Goal: Transaction & Acquisition: Purchase product/service

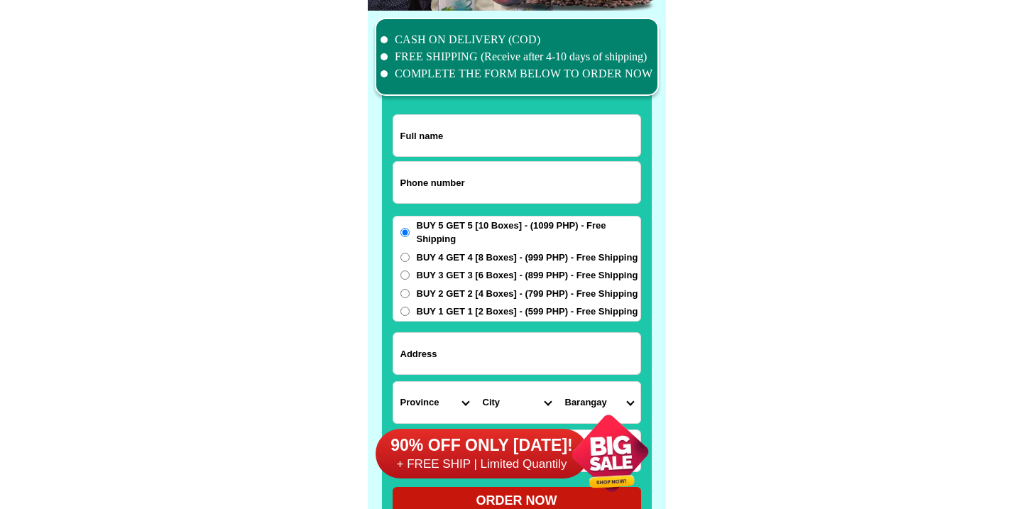
scroll to position [11040, 0]
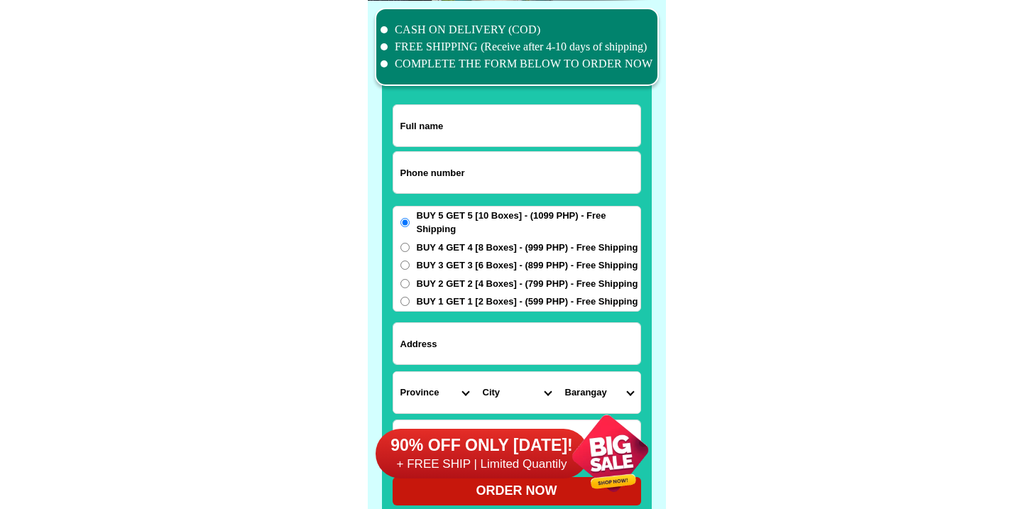
click at [472, 173] on input "Input phone_number" at bounding box center [516, 172] width 247 height 41
paste input "9750883385"
type input "09750883385"
click at [437, 116] on input "Input full_name" at bounding box center [516, 125] width 247 height 41
paste input "Constantino Salango"
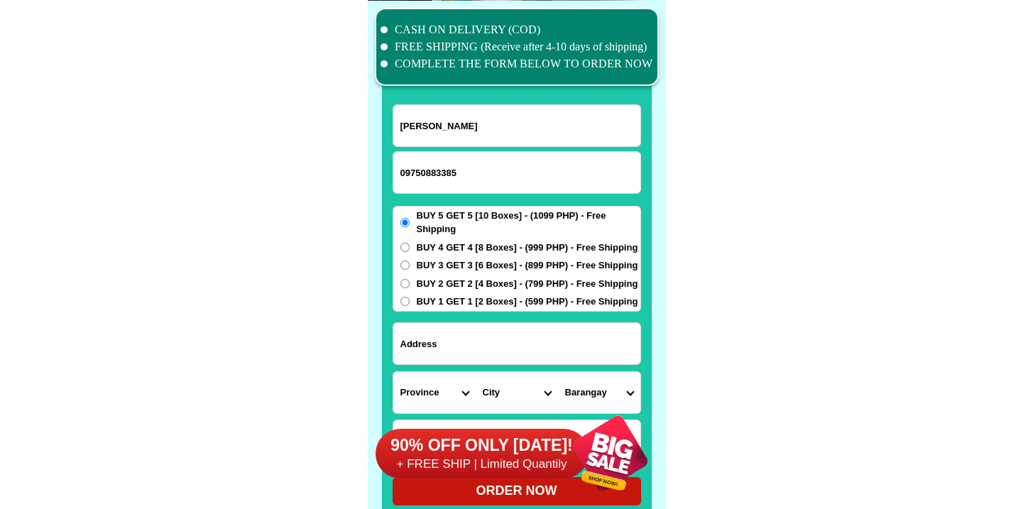
type input "Constantino Salango"
click at [450, 239] on div "BUY 5 GET 5 [10 Boxes] - (1099 PHP) - Free Shipping BUY 4 GET 4 [8 Boxes] - (99…" at bounding box center [517, 259] width 249 height 106
click at [455, 229] on span "BUY 5 GET 5 [10 Boxes] - (1099 PHP) - Free Shipping" at bounding box center [529, 223] width 224 height 28
click at [410, 227] on input "BUY 5 GET 5 [10 Boxes] - (1099 PHP) - Free Shipping" at bounding box center [405, 222] width 9 height 9
click at [447, 247] on span "BUY 4 GET 4 [8 Boxes] - (999 PHP) - Free Shipping" at bounding box center [528, 248] width 222 height 14
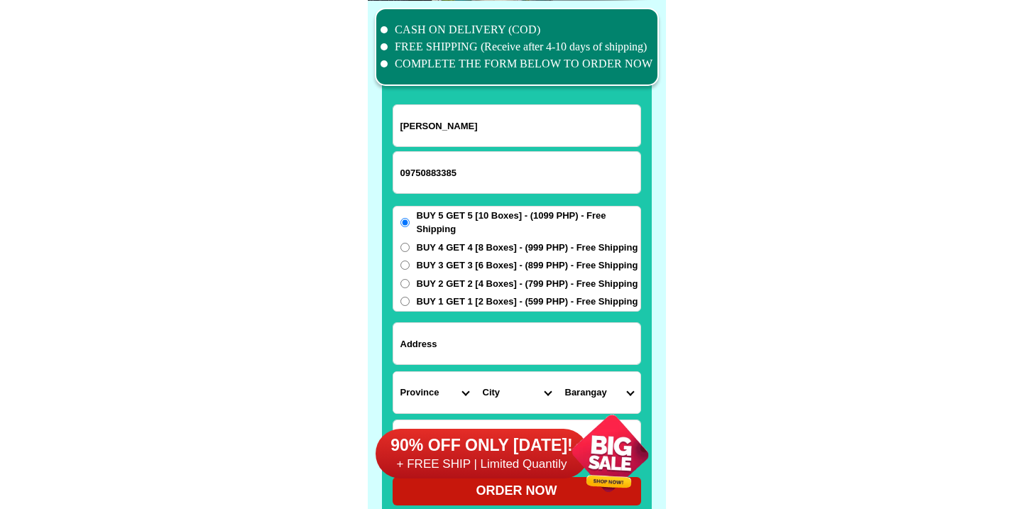
click at [410, 247] on input "BUY 4 GET 4 [8 Boxes] - (999 PHP) - Free Shipping" at bounding box center [405, 247] width 9 height 9
radio input "true"
click at [437, 348] on input "Input address" at bounding box center [516, 343] width 247 height 41
paste input "24Cordillera Rd, purok22 san Carlos hts,Irisan Bagui city"
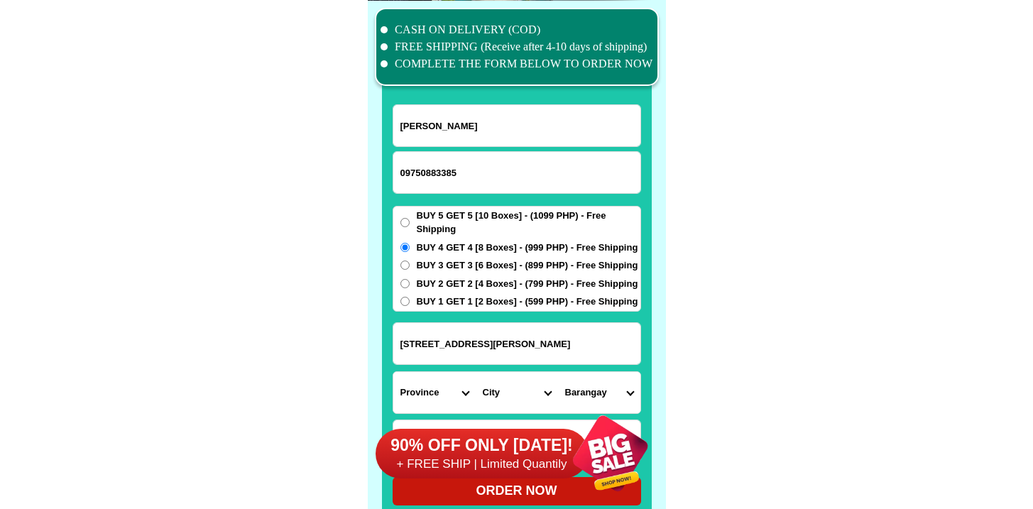
type input "24Cordillera Rd, purok22 san Carlos hts,Irisan Bagui city"
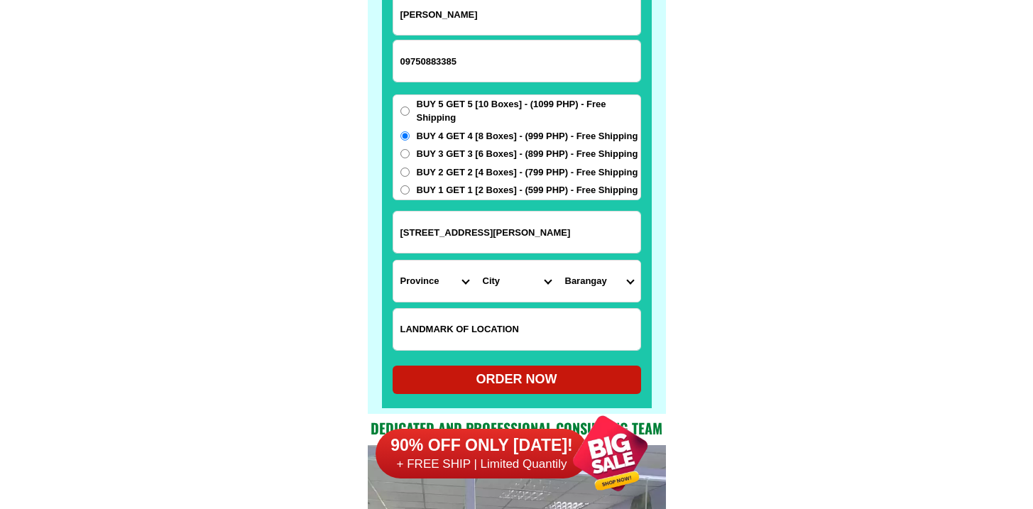
scroll to position [11227, 0]
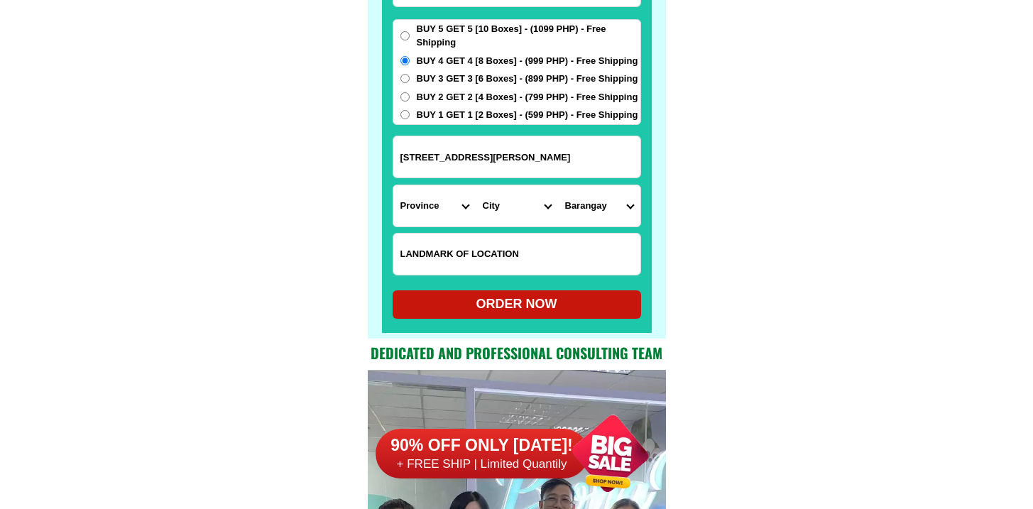
click at [455, 259] on input "Input LANDMARKOFLOCATION" at bounding box center [516, 254] width 247 height 41
paste input "I front of Geno store 300metes away from Turning points"
type input "I front of Geno store 300metes away from Turning points"
click at [425, 188] on select "Province [GEOGRAPHIC_DATA] [GEOGRAPHIC_DATA] [GEOGRAPHIC_DATA] [GEOGRAPHIC_DATA…" at bounding box center [434, 205] width 82 height 41
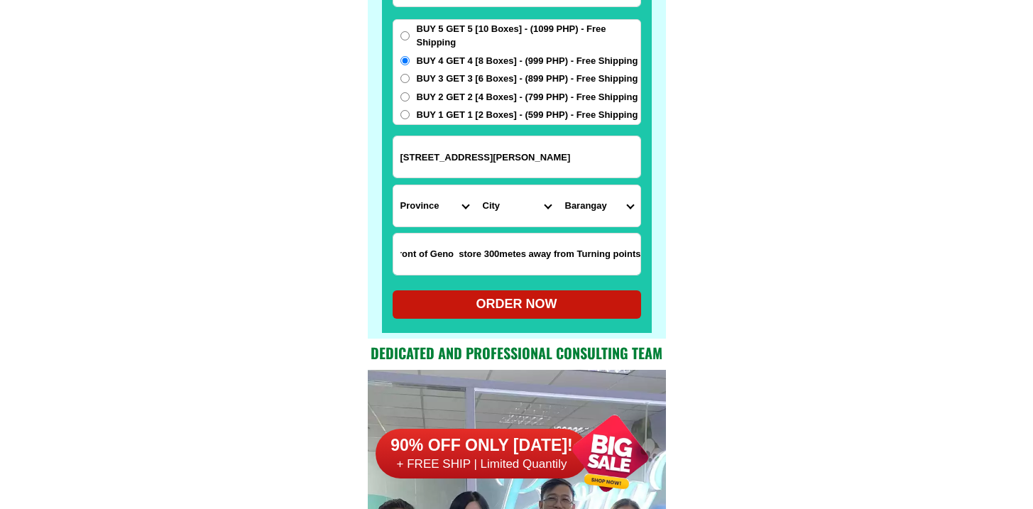
scroll to position [0, 0]
click at [393, 185] on select "Province [GEOGRAPHIC_DATA] [GEOGRAPHIC_DATA] [GEOGRAPHIC_DATA] [GEOGRAPHIC_DATA…" at bounding box center [434, 205] width 82 height 41
click at [504, 228] on form "Constantino Salango 09750883385 ORDER NOW 24Cordillera Rd, purok22 san Carlos h…" at bounding box center [517, 118] width 249 height 401
click at [506, 217] on select "City Bacolod Baloi Baroy Iligan-city Kauswagan Kolambugan Lala Lanao-del-norte-…" at bounding box center [517, 205] width 82 height 41
click at [423, 205] on select "Province [GEOGRAPHIC_DATA] [GEOGRAPHIC_DATA] [GEOGRAPHIC_DATA] [GEOGRAPHIC_DATA…" at bounding box center [434, 205] width 82 height 41
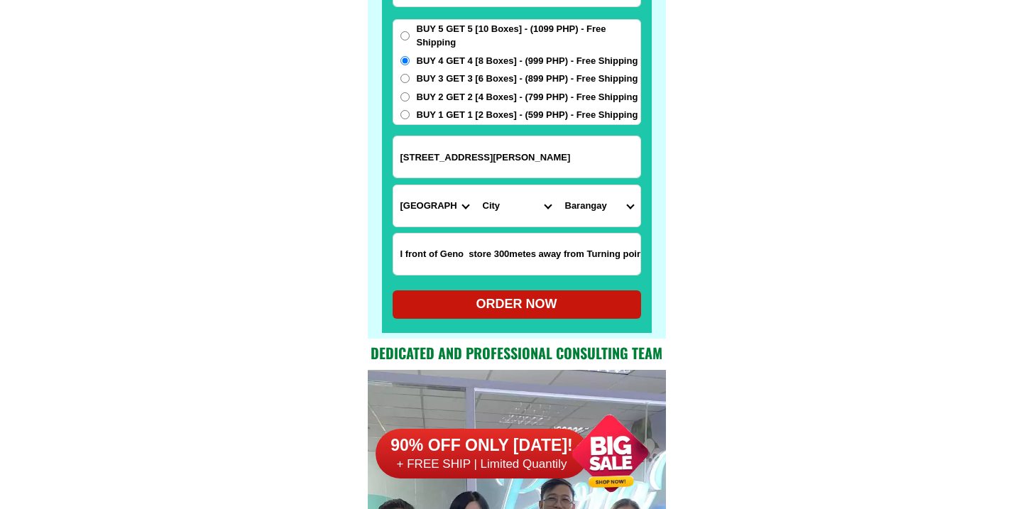
click at [393, 185] on select "Province [GEOGRAPHIC_DATA] [GEOGRAPHIC_DATA] [GEOGRAPHIC_DATA] [GEOGRAPHIC_DATA…" at bounding box center [434, 205] width 82 height 41
click at [494, 201] on select "City Bacuag Claver Dapa Del-carmen Gigaquit Mainit Malimono San-benito San-fran…" at bounding box center [517, 205] width 82 height 41
click at [424, 202] on select "Province [GEOGRAPHIC_DATA] [GEOGRAPHIC_DATA] [GEOGRAPHIC_DATA] [GEOGRAPHIC_DATA…" at bounding box center [434, 205] width 82 height 41
click at [393, 185] on select "Province [GEOGRAPHIC_DATA] [GEOGRAPHIC_DATA] [GEOGRAPHIC_DATA] [GEOGRAPHIC_DATA…" at bounding box center [434, 205] width 82 height 41
click at [508, 207] on select "City Adams Bacarra Badoc Bangui Banna Batac-city Carasi Currimao Dingras Dumaln…" at bounding box center [517, 205] width 82 height 41
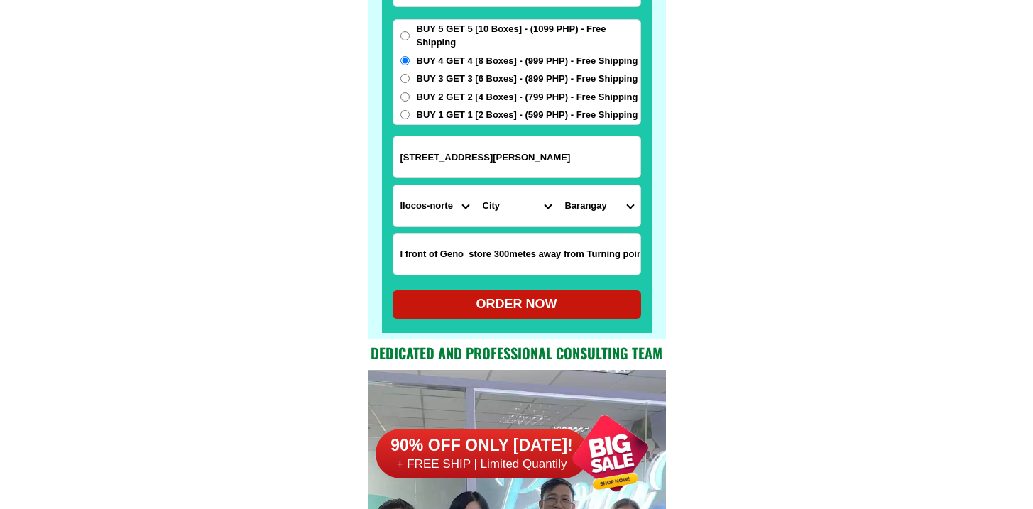
click at [595, 150] on input "24Cordillera Rd, purok22 san Carlos hts,Irisan Bagui city" at bounding box center [516, 156] width 247 height 41
click at [610, 148] on input "24Cordillera Rd, purok22 san Carlos hts,Irisan Bagui city" at bounding box center [516, 156] width 247 height 41
click at [616, 158] on input "24Cordillera Rd, purok22 san Carlos hts,Irisan Bagui city" at bounding box center [516, 156] width 247 height 41
drag, startPoint x: 616, startPoint y: 158, endPoint x: 778, endPoint y: 178, distance: 163.9
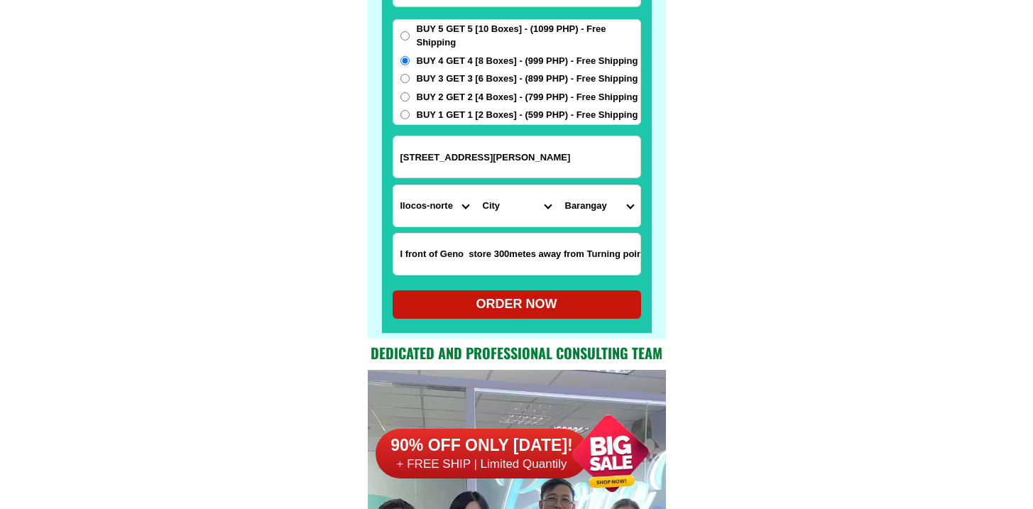
click at [555, 169] on input "24Cordillera Rd, purok22 san Carlos hts,Irisan Bagui city" at bounding box center [516, 156] width 247 height 41
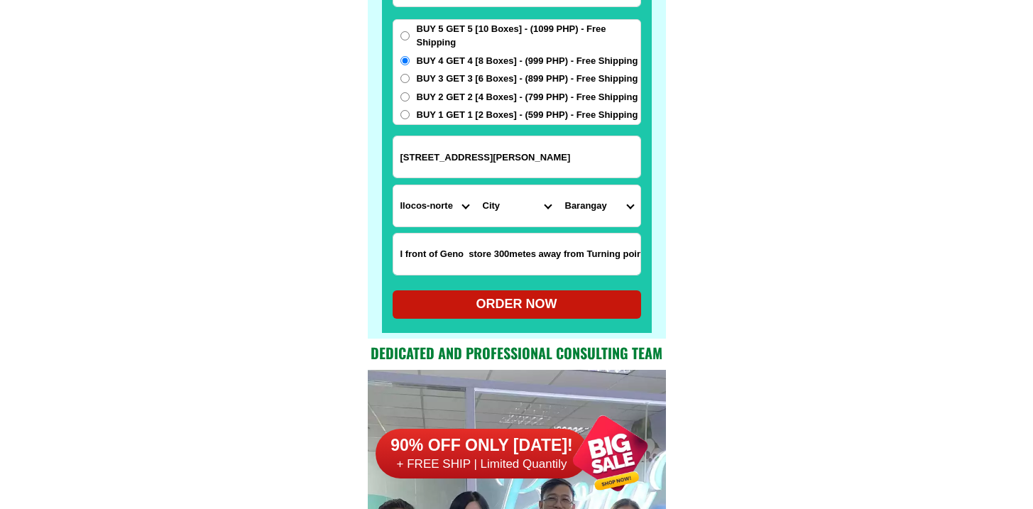
click at [425, 227] on form "Constantino Salango 09750883385 ORDER NOW 24Cordillera Rd, purok22 san Carlos h…" at bounding box center [517, 118] width 249 height 401
click at [425, 206] on select "Province [GEOGRAPHIC_DATA] [GEOGRAPHIC_DATA] [GEOGRAPHIC_DATA] [GEOGRAPHIC_DATA…" at bounding box center [434, 205] width 82 height 41
select select "63_695"
click at [393, 185] on select "Province [GEOGRAPHIC_DATA] [GEOGRAPHIC_DATA] [GEOGRAPHIC_DATA] [GEOGRAPHIC_DATA…" at bounding box center [434, 205] width 82 height 41
click at [504, 200] on select "City Atok Baguio-city Bakun Bokod Buguias Itogon Kabayan Kapangan Kibungan La-t…" at bounding box center [517, 205] width 82 height 41
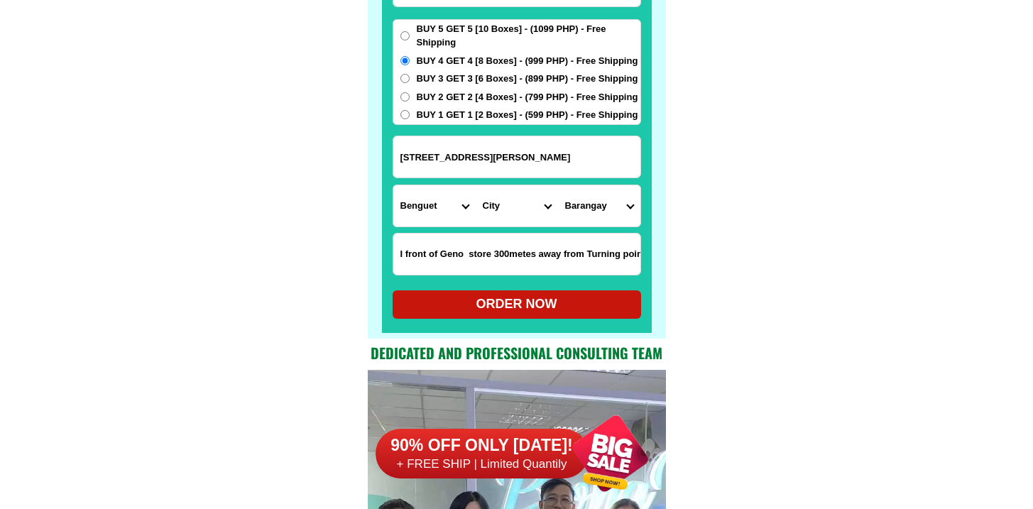
select select "63_6951986"
click at [476, 185] on select "City Atok Baguio-city Bakun Bokod Buguias Itogon Kabayan Kapangan Kibungan La-t…" at bounding box center [517, 205] width 82 height 41
click at [582, 203] on select "Barangay A. bonifacio-caguioa-rimando (abcr) Abanao-zandueta-kayong-chugum-otek…" at bounding box center [599, 205] width 82 height 41
select select "63_695198655590"
click at [558, 185] on select "Barangay A. bonifacio-caguioa-rimando (abcr) Abanao-zandueta-kayong-chugum-otek…" at bounding box center [599, 205] width 82 height 41
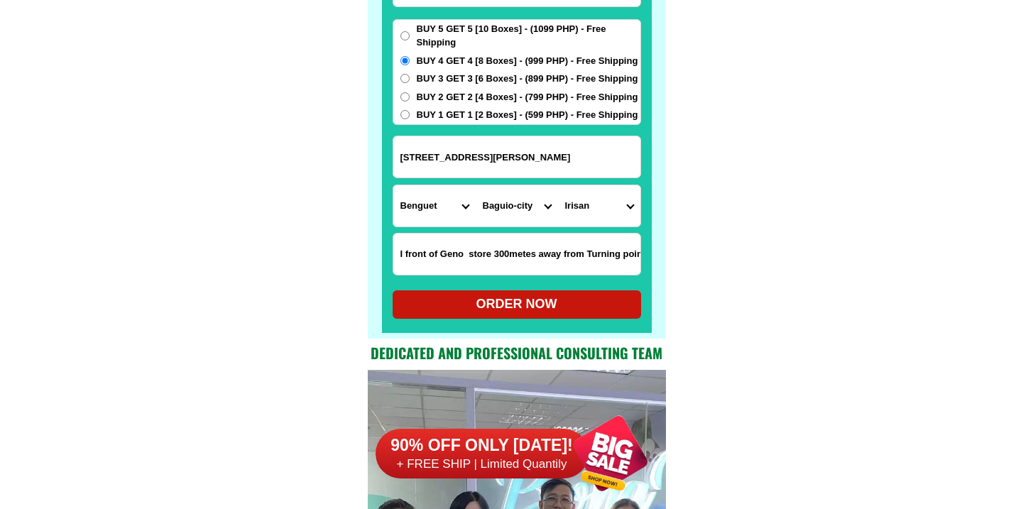
click at [510, 298] on div "ORDER NOW" at bounding box center [517, 304] width 249 height 19
radio input "true"
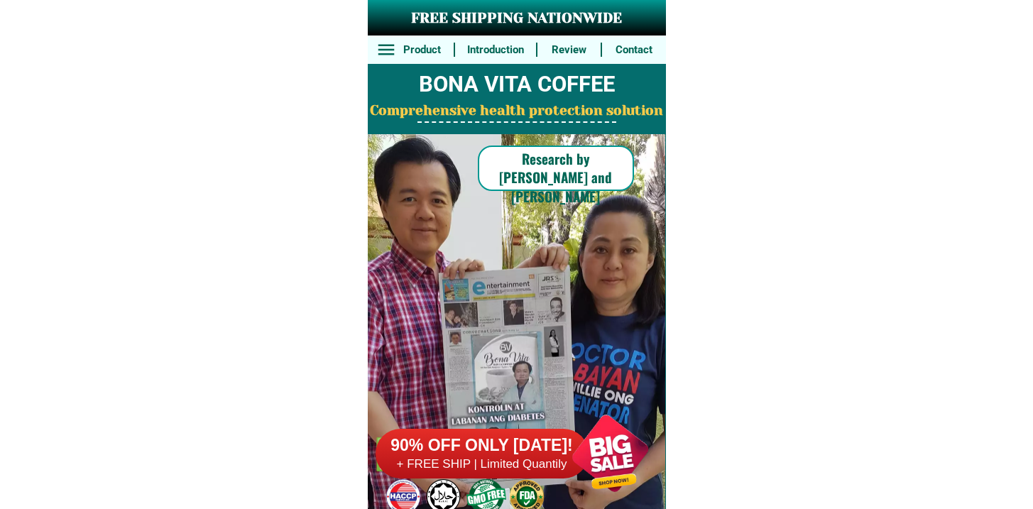
click at [578, 405] on div at bounding box center [611, 454] width 112 height 112
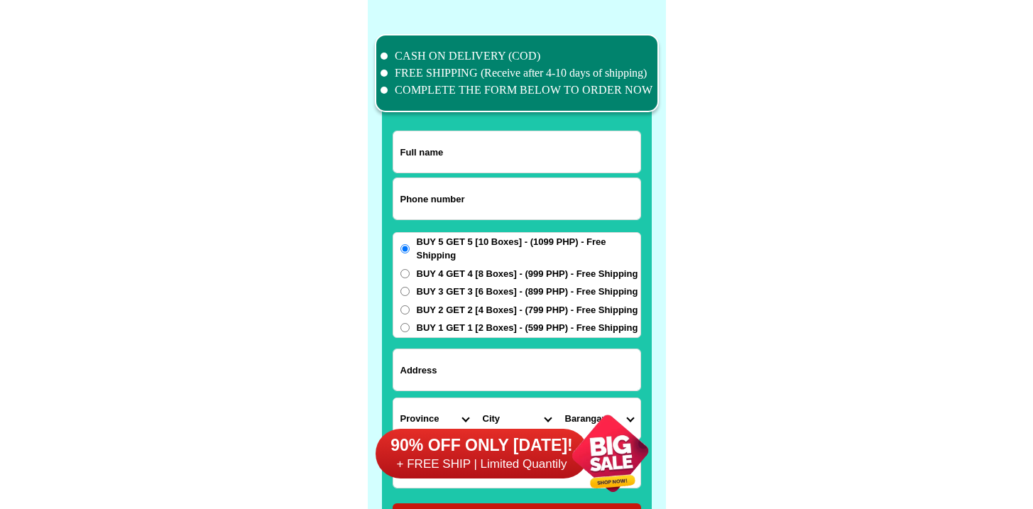
scroll to position [11040, 0]
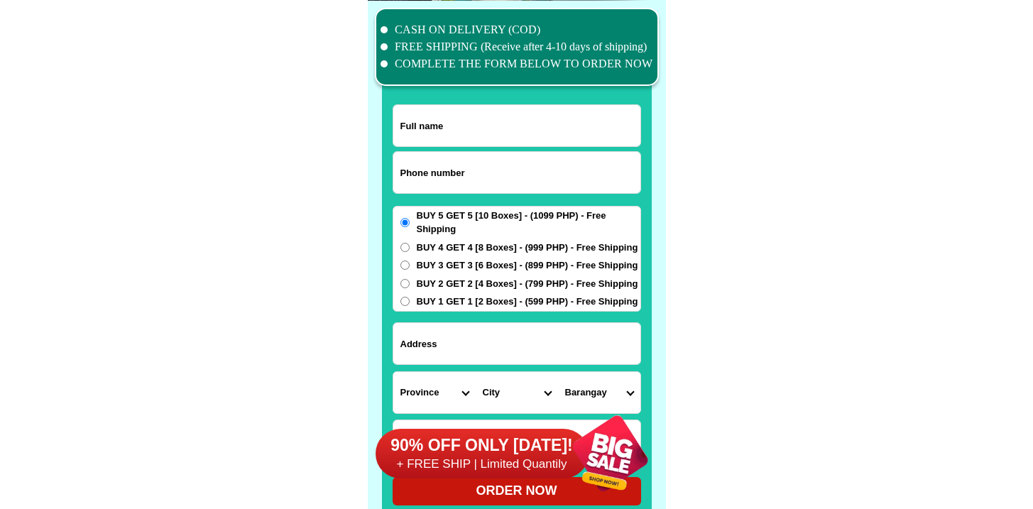
click at [450, 163] on input "Input phone_number" at bounding box center [516, 172] width 247 height 41
paste input "9261402805"
type input "09261402805"
click at [433, 121] on input "Input full_name" at bounding box center [516, 125] width 247 height 41
paste input "Miraluna Vacalares"
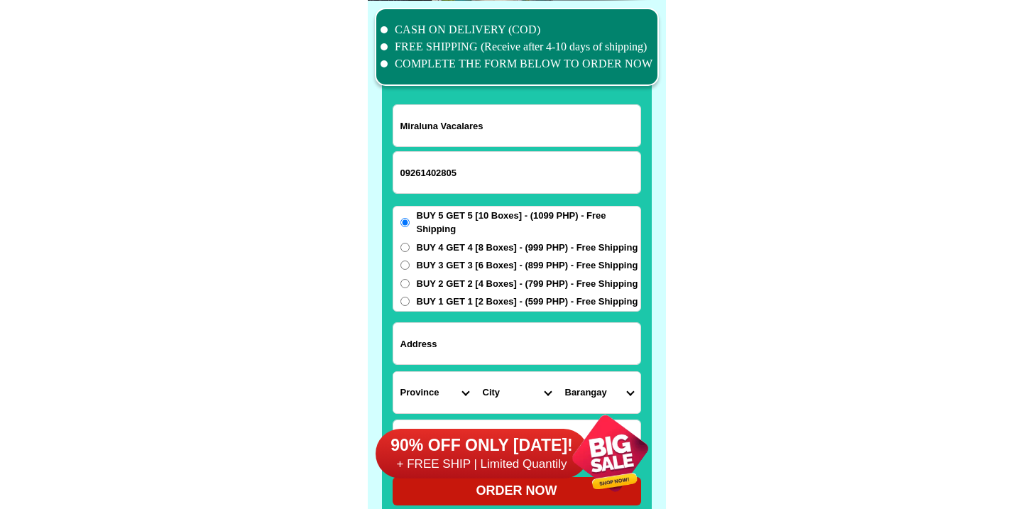
type input "Miraluna Vacalares"
click at [487, 377] on select "City" at bounding box center [517, 392] width 82 height 41
click at [496, 349] on input "Input address" at bounding box center [516, 343] width 247 height 41
paste input "Catarman Dauis Bohol"
type input "Catarman Dauis Bohol"
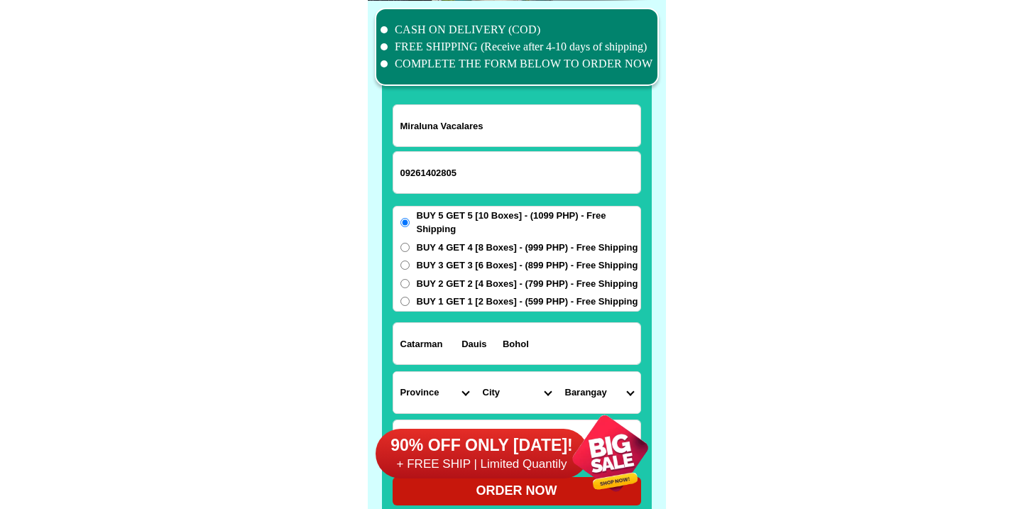
click at [459, 388] on select "Province [GEOGRAPHIC_DATA] [GEOGRAPHIC_DATA] [GEOGRAPHIC_DATA] [GEOGRAPHIC_DATA…" at bounding box center [434, 392] width 82 height 41
select select "63_137"
click at [393, 372] on select "Province [GEOGRAPHIC_DATA] [GEOGRAPHIC_DATA] [GEOGRAPHIC_DATA] [GEOGRAPHIC_DATA…" at bounding box center [434, 392] width 82 height 41
click at [501, 396] on select "City Alburquerque Antequera Baclayon Balilihan Bien-unido Bilar Bohol-alicia Bo…" at bounding box center [517, 392] width 82 height 41
select select "63_1378751"
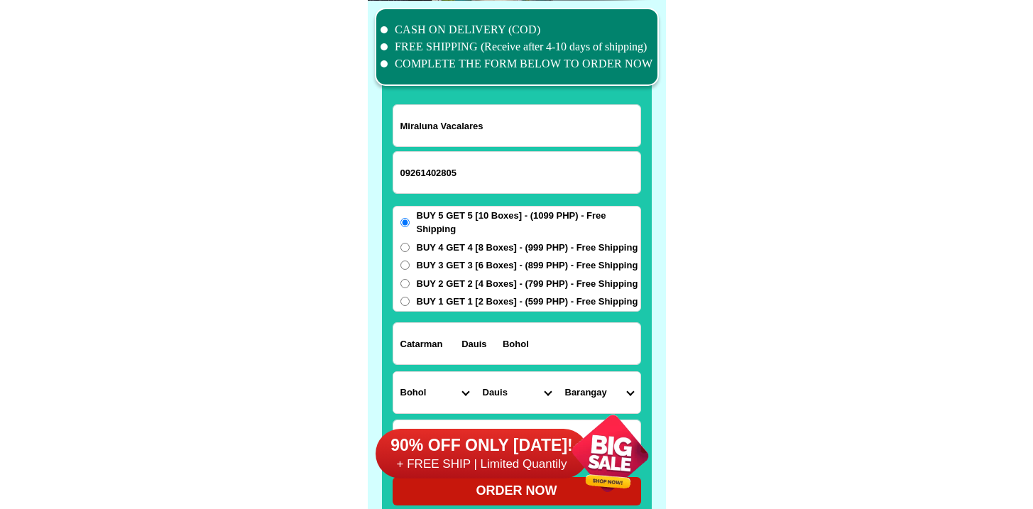
click at [476, 372] on select "City Alburquerque Antequera Baclayon Balilihan Bien-unido Bilar Bohol-alicia Bo…" at bounding box center [517, 392] width 82 height 41
click at [584, 381] on select "Barangay Biking Bingag Catarman Dao Mariveles Mayacabac Poblacion San isidro Sa…" at bounding box center [599, 392] width 82 height 41
select select "63_13787513169"
click at [558, 372] on select "Barangay Biking Bingag Catarman Dao Mariveles Mayacabac Poblacion San isidro Sa…" at bounding box center [599, 392] width 82 height 41
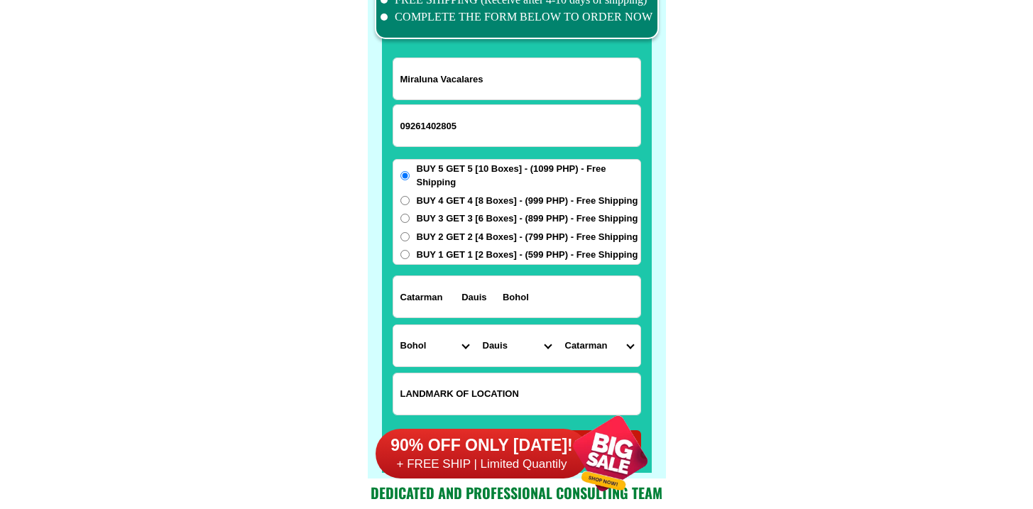
scroll to position [11162, 0]
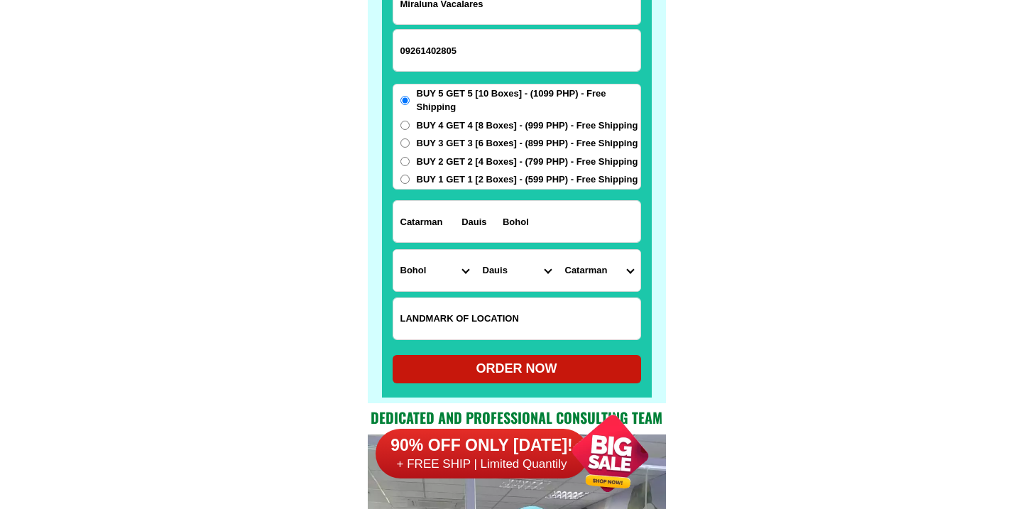
click at [505, 371] on div "ORDER NOW" at bounding box center [517, 368] width 249 height 19
radio input "true"
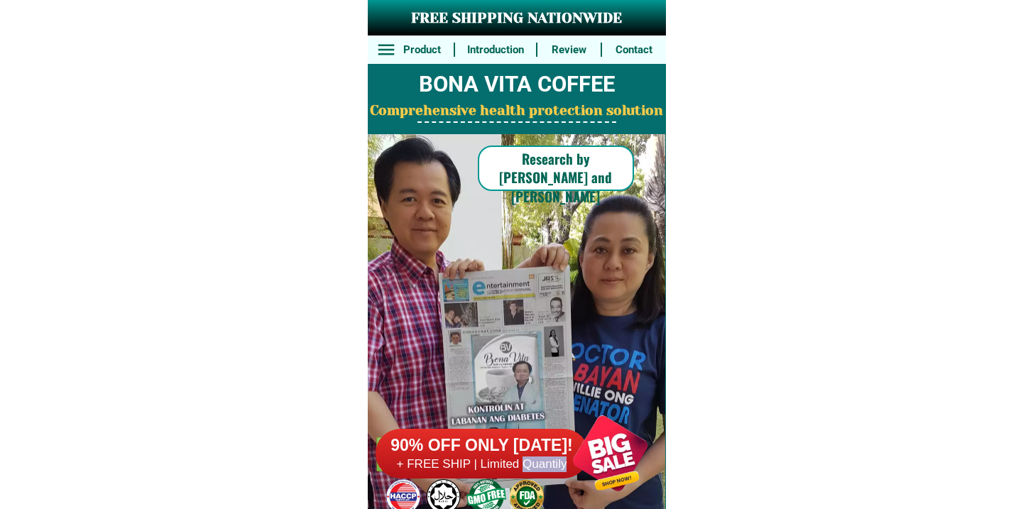
click at [545, 461] on h6 "+ FREE SHIP | Limited Quantily" at bounding box center [482, 465] width 213 height 16
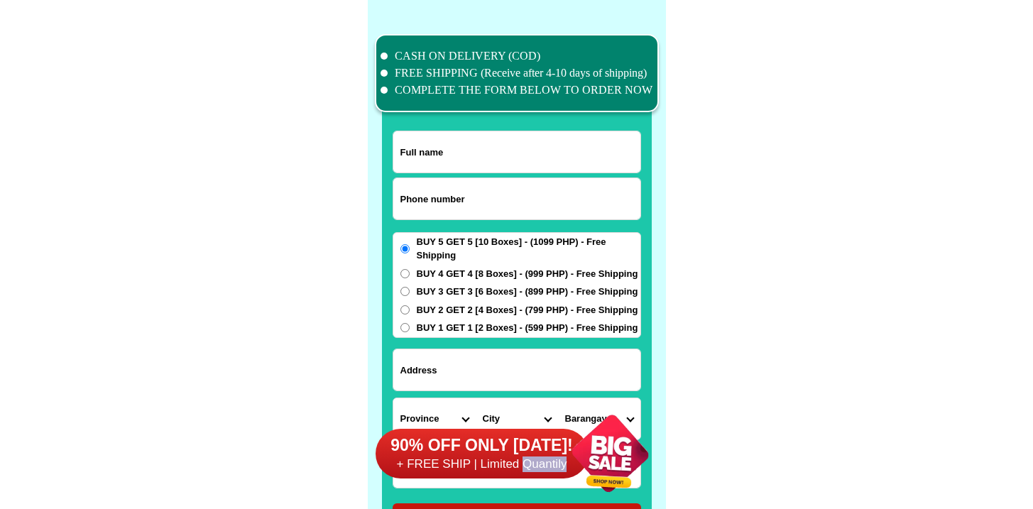
scroll to position [11040, 0]
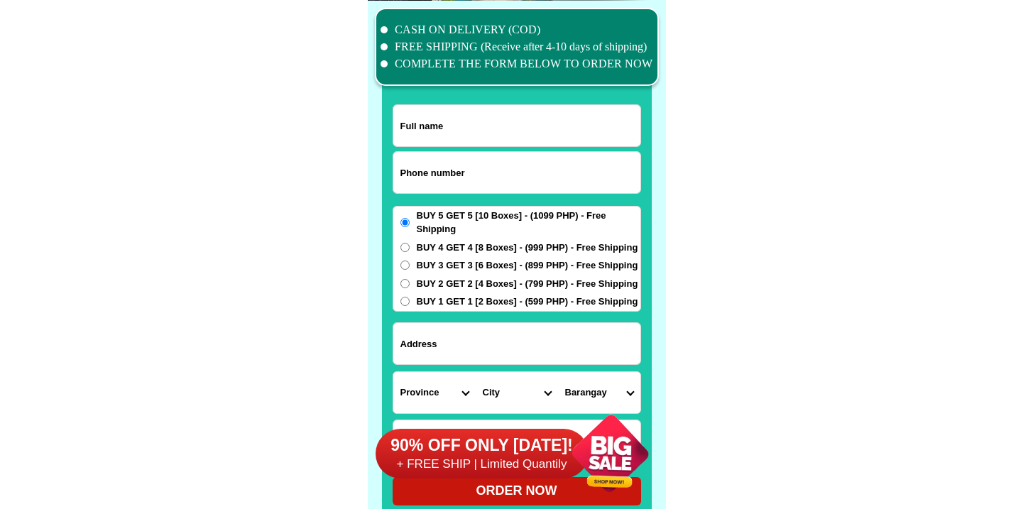
click at [474, 189] on input "Input phone_number" at bounding box center [516, 172] width 247 height 41
paste input "9922007099"
type input "09922007099"
click at [469, 130] on input "Input full_name" at bounding box center [516, 125] width 247 height 41
paste input "[PERSON_NAME]"
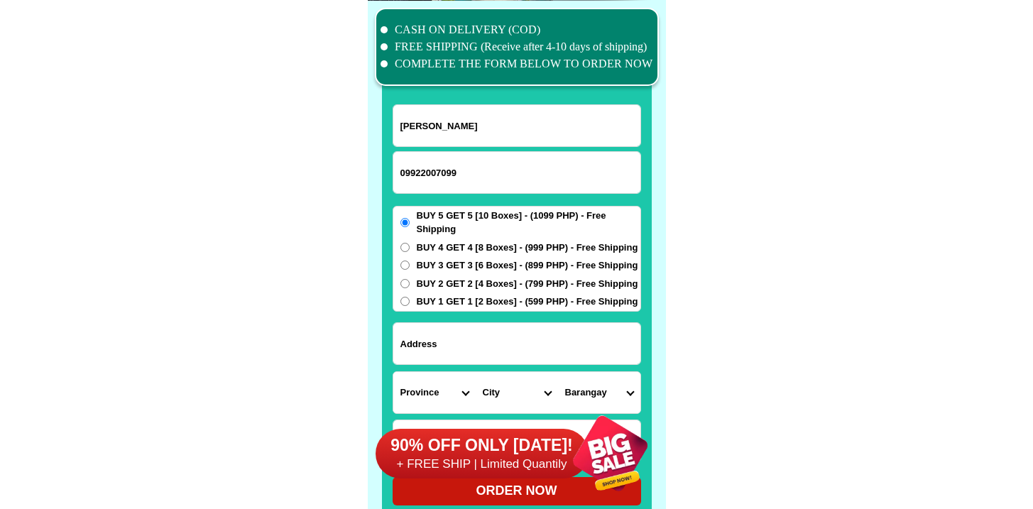
type input "[PERSON_NAME]"
click at [540, 357] on input "Input address" at bounding box center [516, 343] width 247 height 41
paste input "My address, purok1 1 Brgy.Bulwa Promise Land Subdivision [PERSON_NAME] Misamis …"
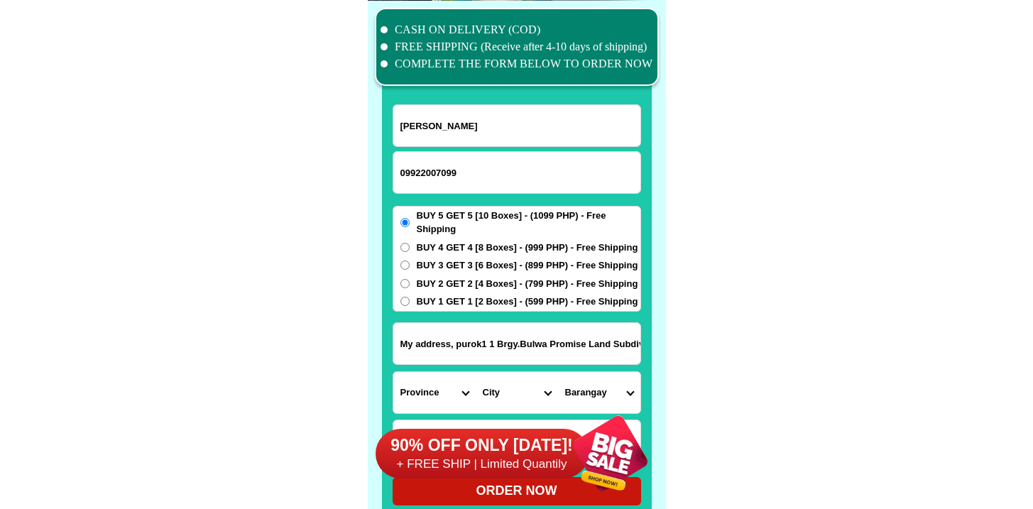
scroll to position [0, 136]
type input "My address, purok1 1 Brgy.Bulwa Promise Land Subdivision [PERSON_NAME] Misamis …"
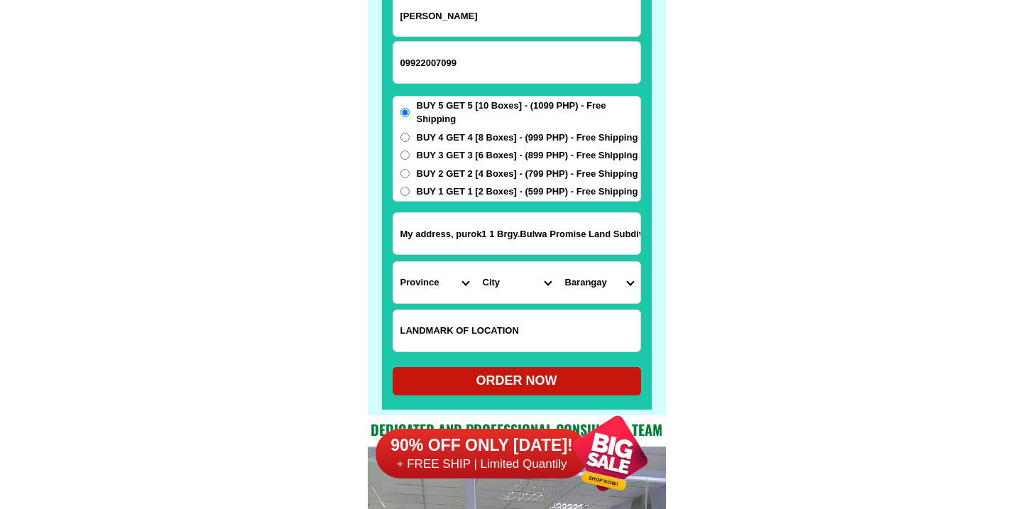
scroll to position [11237, 0]
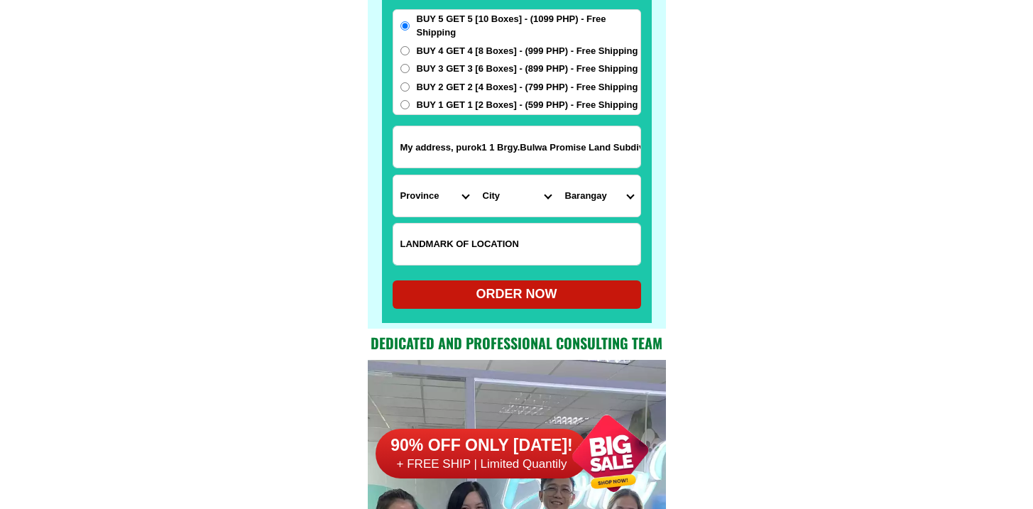
click at [450, 232] on input "Input LANDMARKOFLOCATION" at bounding box center [516, 244] width 247 height 41
click at [445, 214] on div "Province [GEOGRAPHIC_DATA] [GEOGRAPHIC_DATA] [GEOGRAPHIC_DATA] [GEOGRAPHIC_DATA…" at bounding box center [517, 196] width 249 height 43
click at [445, 212] on select "Province [GEOGRAPHIC_DATA] [GEOGRAPHIC_DATA] [GEOGRAPHIC_DATA] [GEOGRAPHIC_DATA…" at bounding box center [434, 195] width 82 height 41
click at [559, 231] on input "Input LANDMARKOFLOCATION" at bounding box center [516, 244] width 247 height 41
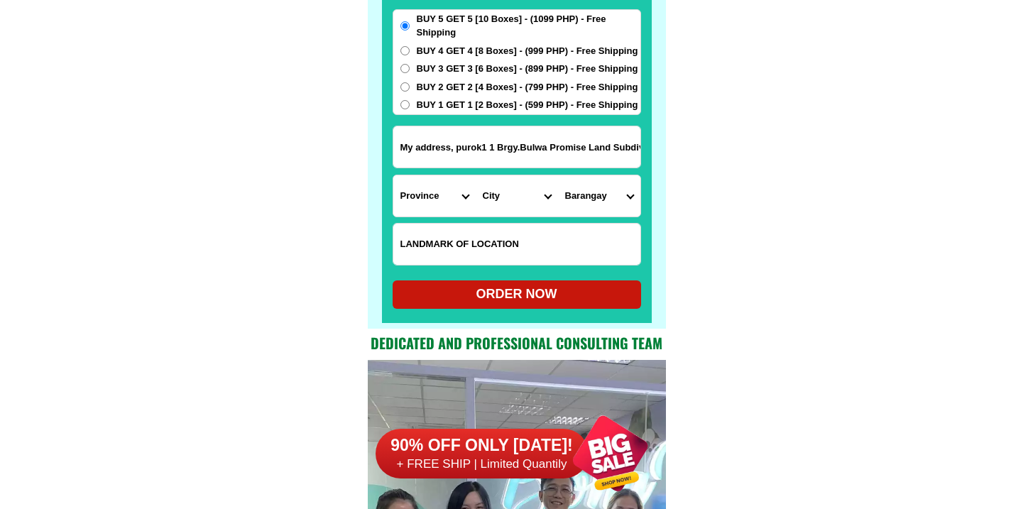
paste input "Alam na Ng LAHAT Ng courier"
type input "Alam na Ng LAHAT Ng courier"
click at [465, 197] on select "Province [GEOGRAPHIC_DATA] [GEOGRAPHIC_DATA] [GEOGRAPHIC_DATA] [GEOGRAPHIC_DATA…" at bounding box center [434, 195] width 82 height 41
click at [393, 175] on select "Province [GEOGRAPHIC_DATA] [GEOGRAPHIC_DATA] [GEOGRAPHIC_DATA] [GEOGRAPHIC_DATA…" at bounding box center [434, 195] width 82 height 41
click at [438, 199] on select "Province [GEOGRAPHIC_DATA] [GEOGRAPHIC_DATA] [GEOGRAPHIC_DATA] [GEOGRAPHIC_DATA…" at bounding box center [434, 195] width 82 height 41
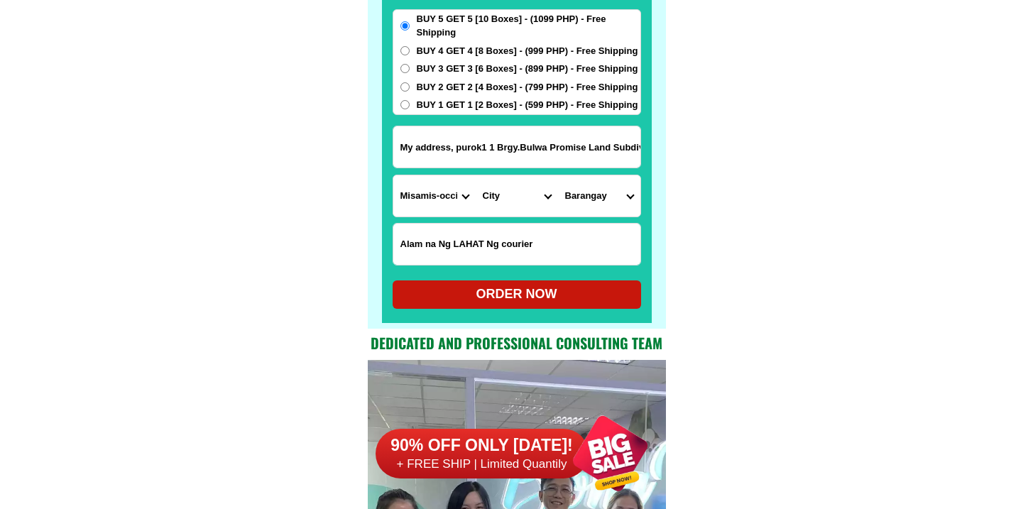
click at [393, 175] on select "Province [GEOGRAPHIC_DATA] [GEOGRAPHIC_DATA] [GEOGRAPHIC_DATA] [GEOGRAPHIC_DATA…" at bounding box center [434, 195] width 82 height 41
click at [562, 148] on input "My address, purok1 1 Brgy.Bulwa Promise Land Subdivision [PERSON_NAME] Misamis …" at bounding box center [516, 146] width 247 height 41
drag, startPoint x: 499, startPoint y: 148, endPoint x: 825, endPoint y: 147, distance: 326.0
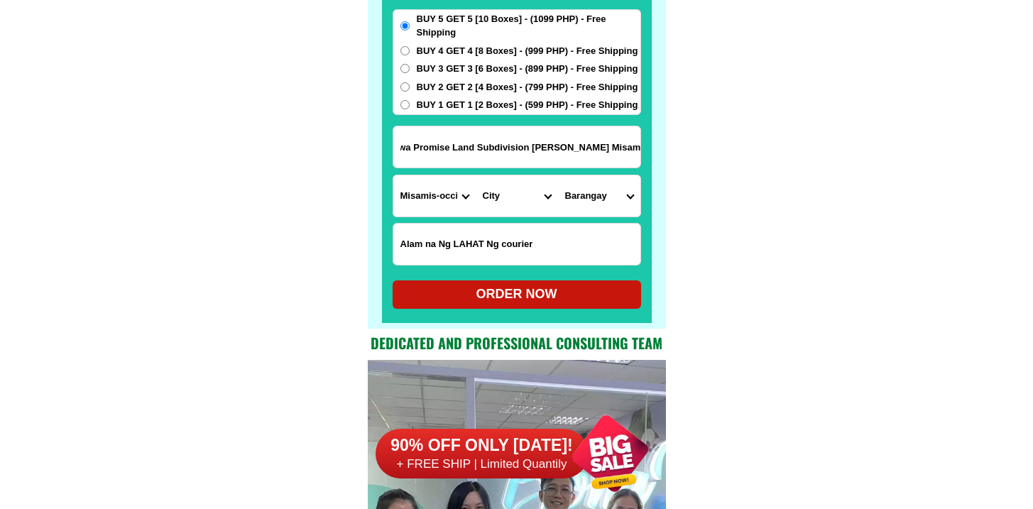
click at [447, 194] on select "Province [GEOGRAPHIC_DATA] [GEOGRAPHIC_DATA] [GEOGRAPHIC_DATA] [GEOGRAPHIC_DATA…" at bounding box center [434, 195] width 82 height 41
select select "63_386"
click at [393, 175] on select "Province [GEOGRAPHIC_DATA] [GEOGRAPHIC_DATA] [GEOGRAPHIC_DATA] [GEOGRAPHIC_DATA…" at bounding box center [434, 195] width 82 height 41
drag, startPoint x: 487, startPoint y: 148, endPoint x: 951, endPoint y: 146, distance: 463.8
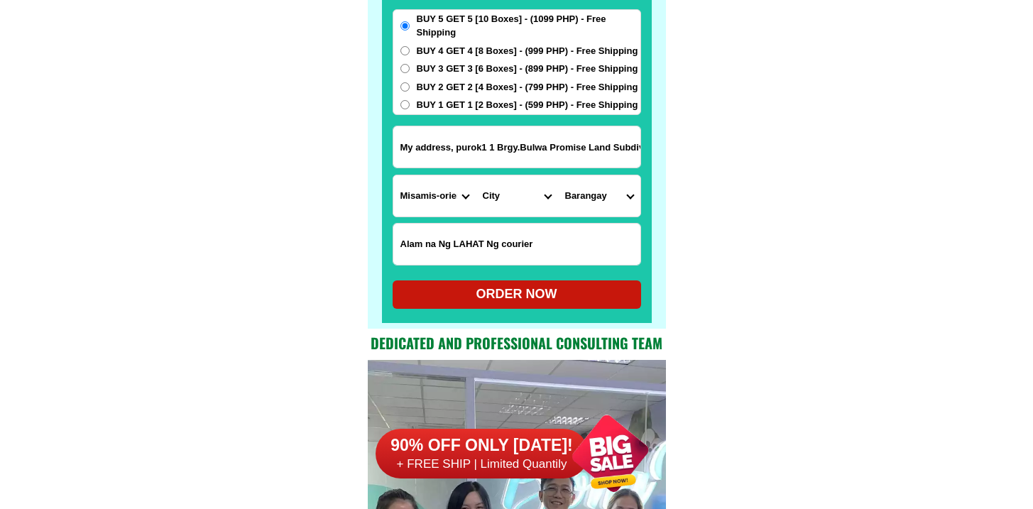
click at [499, 200] on select "City Alubijid [GEOGRAPHIC_DATA] [GEOGRAPHIC_DATA] [GEOGRAPHIC_DATA] [GEOGRAPHIC…" at bounding box center [517, 195] width 82 height 41
select select "63_3861812"
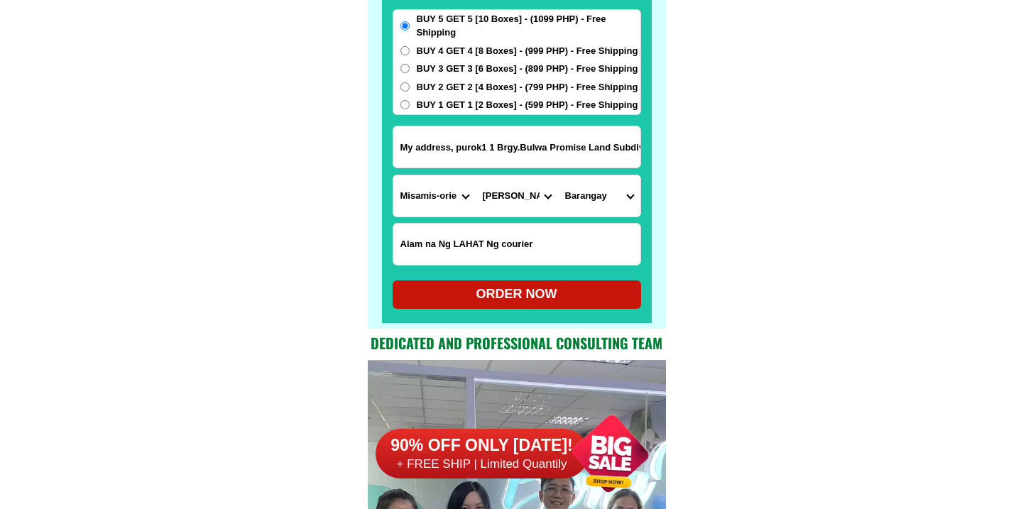
click at [476, 175] on select "City Alubijid [GEOGRAPHIC_DATA] [GEOGRAPHIC_DATA] [GEOGRAPHIC_DATA] [GEOGRAPHIC…" at bounding box center [517, 195] width 82 height 41
click at [587, 126] on div "My address, purok1 1 Brgy.Bulwa Promise Land Subdivision [PERSON_NAME] Misamis …" at bounding box center [517, 147] width 249 height 43
click at [553, 151] on input "My address, purok1 1 Brgy.Bulwa Promise Land Subdivision [PERSON_NAME] Misamis …" at bounding box center [516, 146] width 247 height 41
click at [609, 205] on select "Barangay [GEOGRAPHIC_DATA]-aguyan Duka [PERSON_NAME] [GEOGRAPHIC_DATA] bag-o [G…" at bounding box center [599, 195] width 82 height 41
select select "63_38618124943"
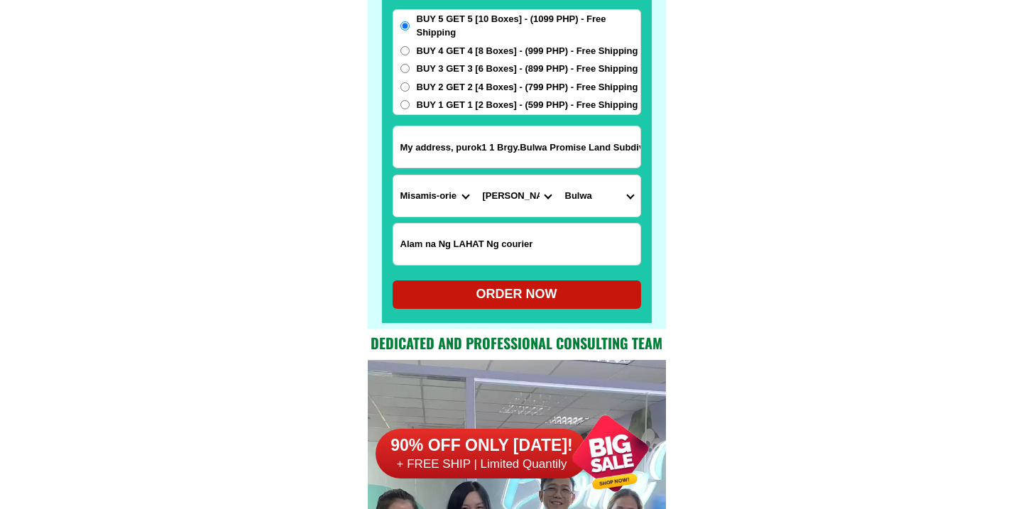
click at [558, 175] on select "Barangay [GEOGRAPHIC_DATA]-aguyan Duka [PERSON_NAME] [GEOGRAPHIC_DATA] bag-o [G…" at bounding box center [599, 195] width 82 height 41
click at [518, 306] on div "ORDER NOW" at bounding box center [517, 295] width 249 height 28
radio input "true"
